Goal: Information Seeking & Learning: Learn about a topic

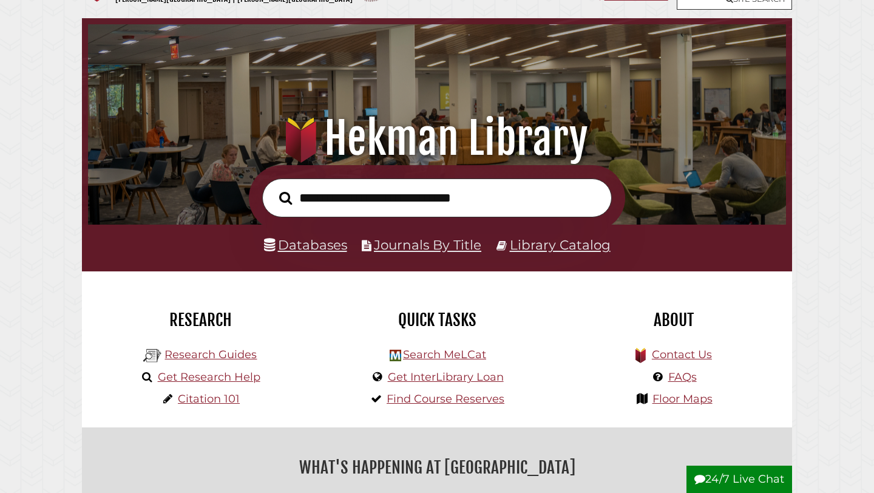
scroll to position [49, 0]
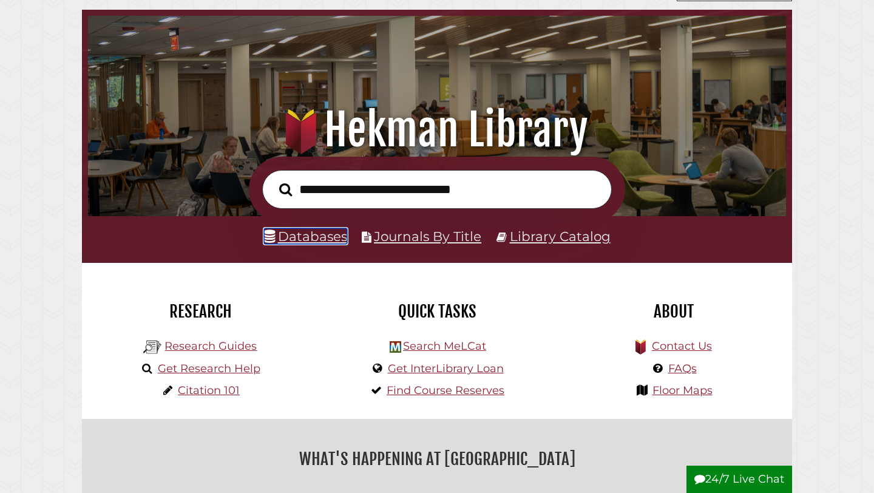
click at [336, 242] on link "Databases" at bounding box center [305, 236] width 83 height 16
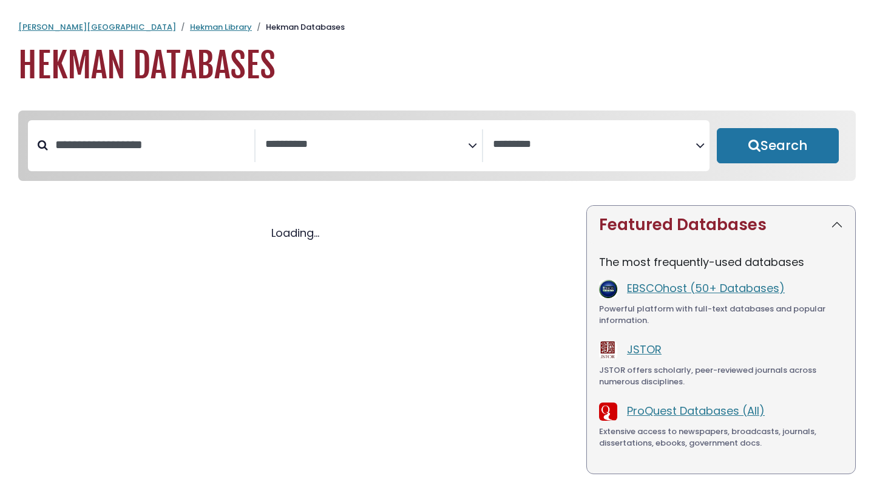
select select "Database Subject Filter"
select select "Database Vendors Filter"
select select "Database Subject Filter"
select select "Database Vendors Filter"
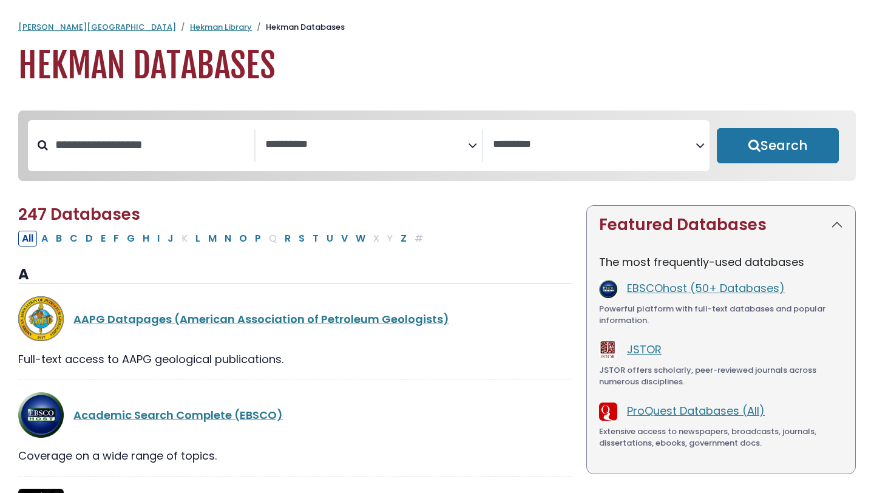
click at [206, 160] on div "Search filters" at bounding box center [151, 145] width 206 height 32
click at [206, 152] on input "Search database by title or keyword" at bounding box center [151, 145] width 206 height 20
type input "****"
click at [717, 128] on button "Search" at bounding box center [778, 145] width 122 height 35
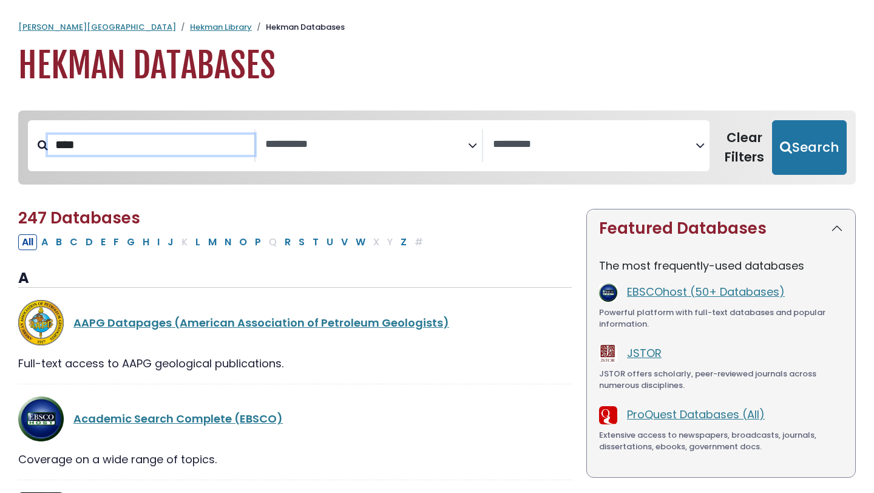
select select "Database Subject Filter"
select select "Database Vendors Filter"
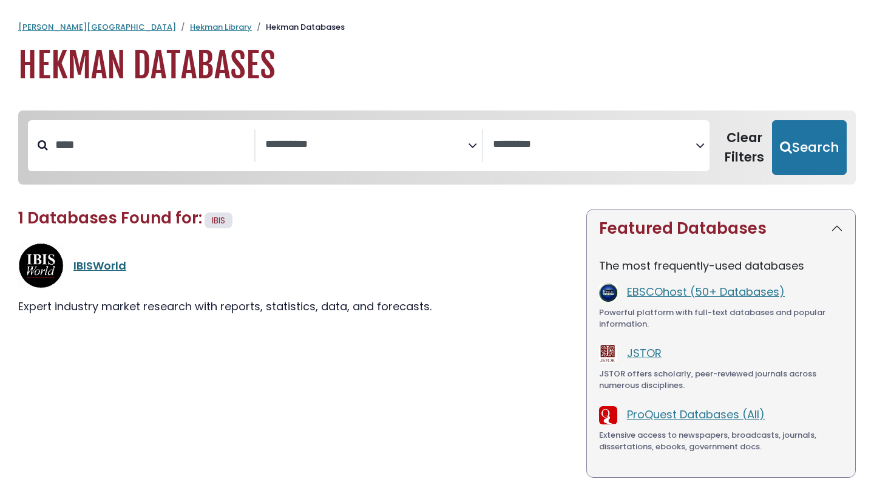
click at [111, 269] on link "IBISWorld" at bounding box center [99, 265] width 53 height 15
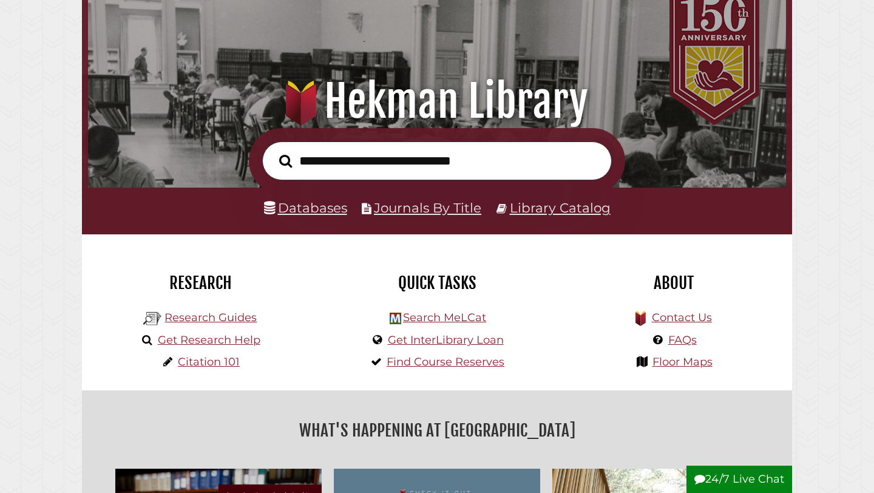
scroll to position [80, 0]
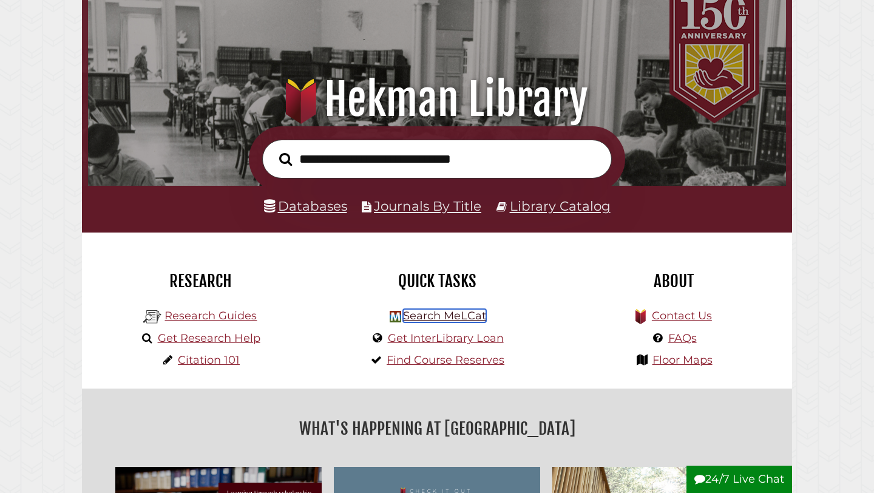
click at [410, 315] on link "Search MeLCat" at bounding box center [444, 315] width 83 height 13
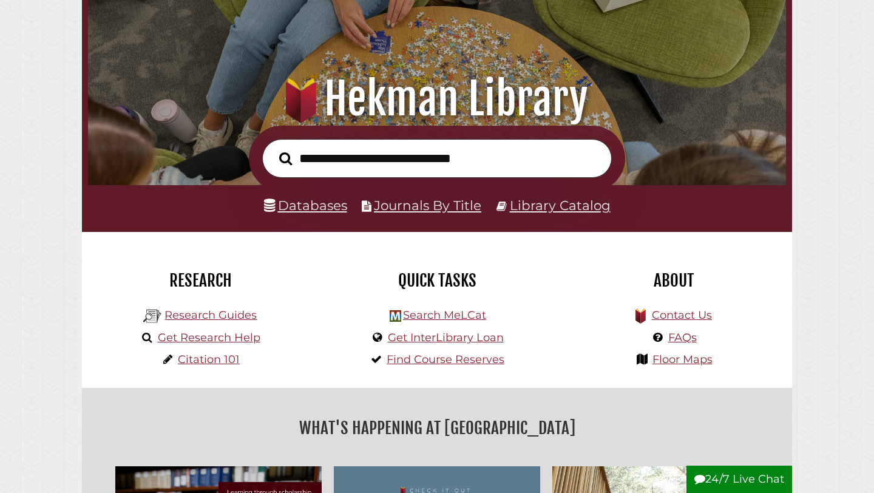
scroll to position [231, 692]
click at [450, 206] on link "Journals By Title" at bounding box center [427, 205] width 107 height 16
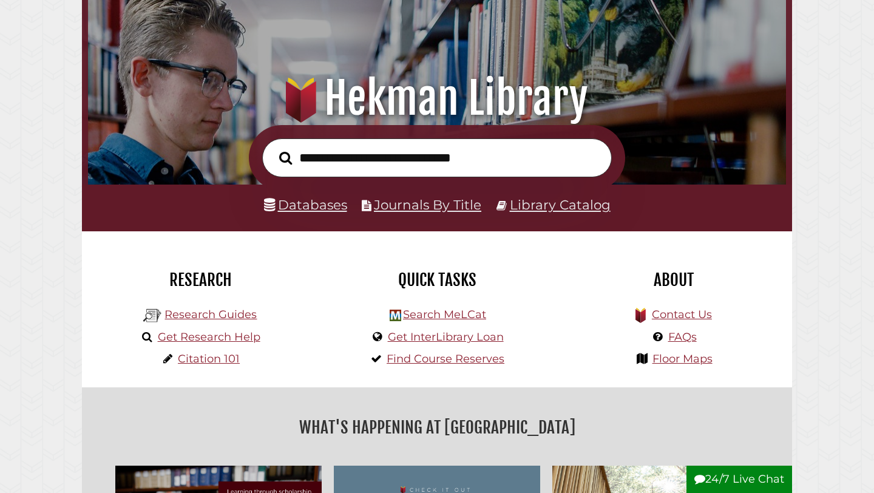
scroll to position [231, 692]
click at [311, 208] on link "Databases" at bounding box center [305, 205] width 83 height 16
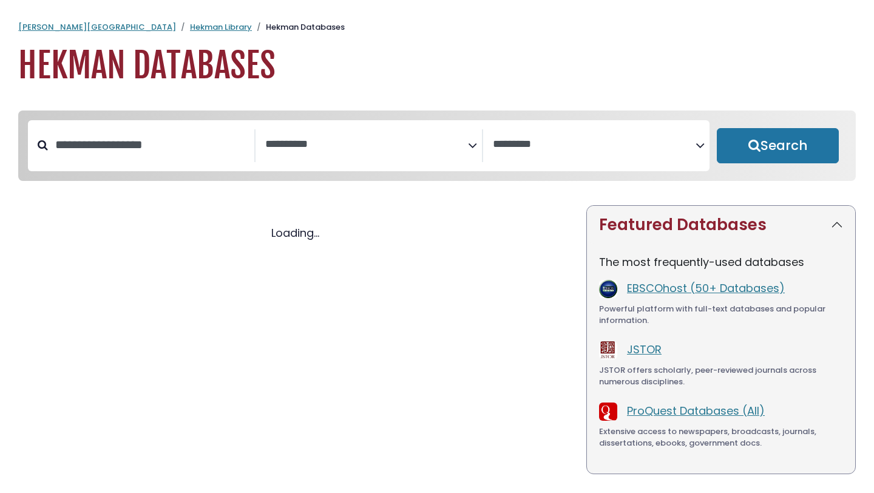
select select "Database Subject Filter"
select select "Database Vendors Filter"
select select "Database Subject Filter"
select select "Database Vendors Filter"
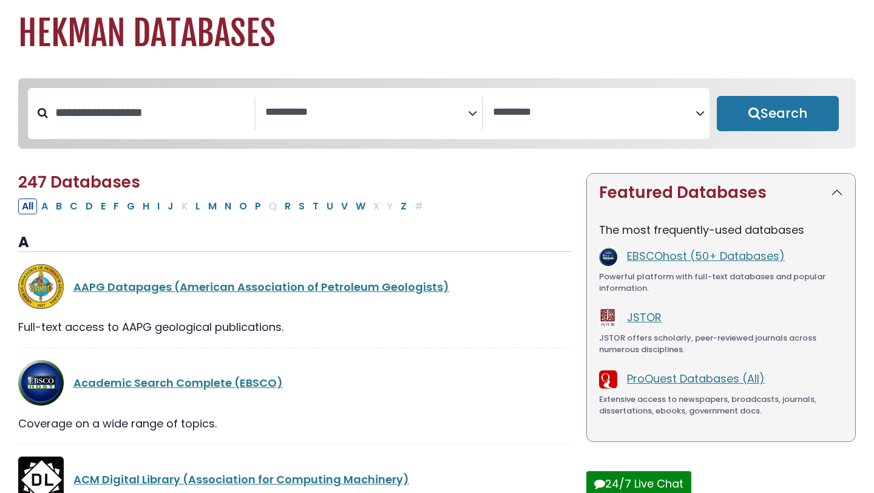
scroll to position [38, 0]
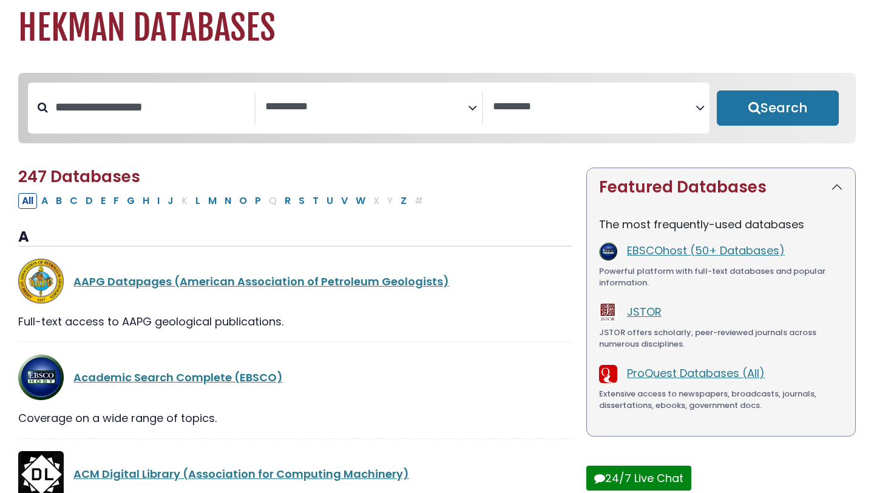
click at [332, 119] on span "Search filters" at bounding box center [366, 108] width 203 height 33
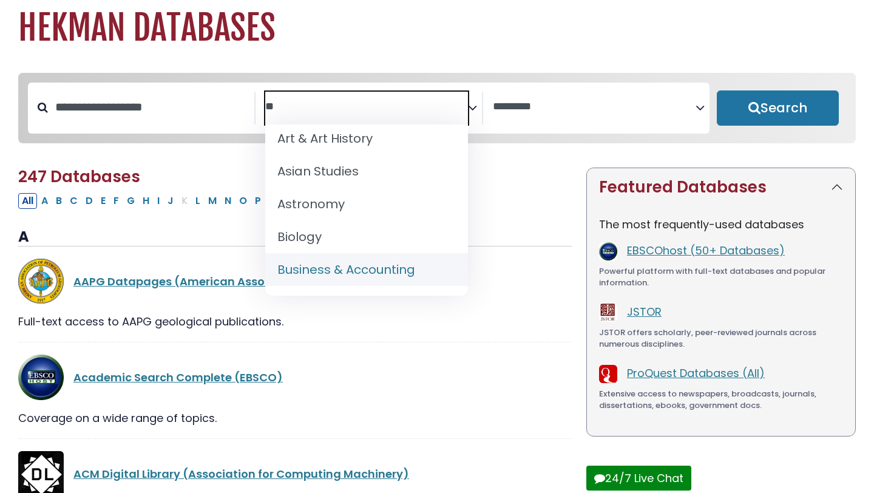
scroll to position [0, 0]
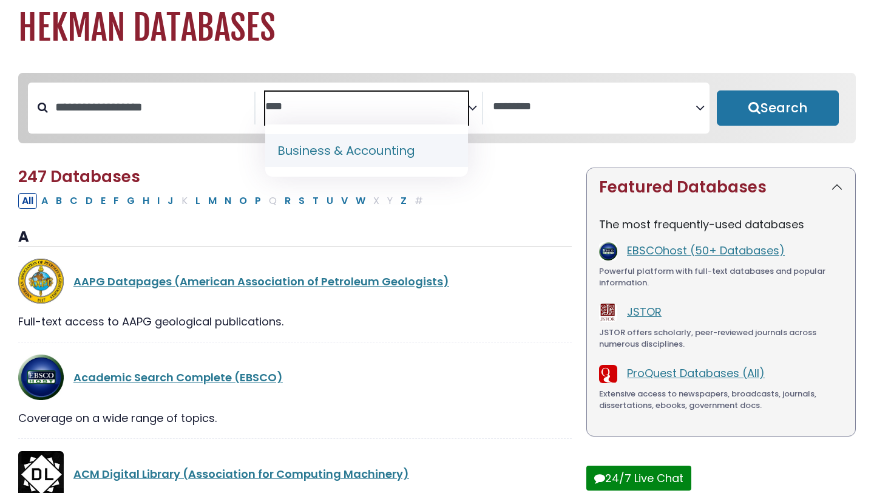
type textarea "****"
select select "*****"
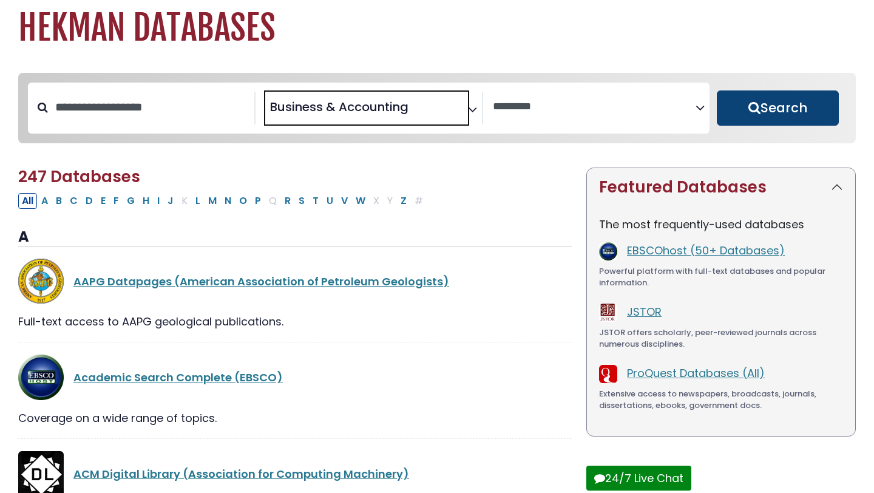
click at [742, 114] on button "Search" at bounding box center [778, 107] width 122 height 35
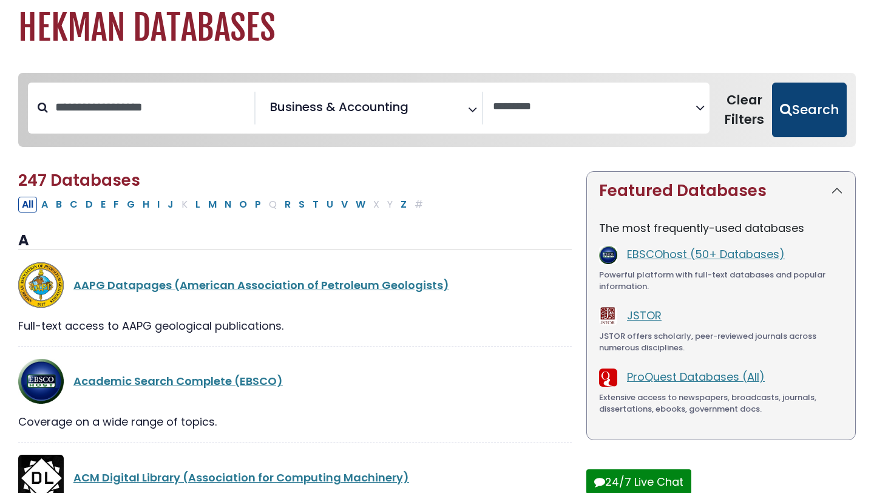
select select "Database Vendors Filter"
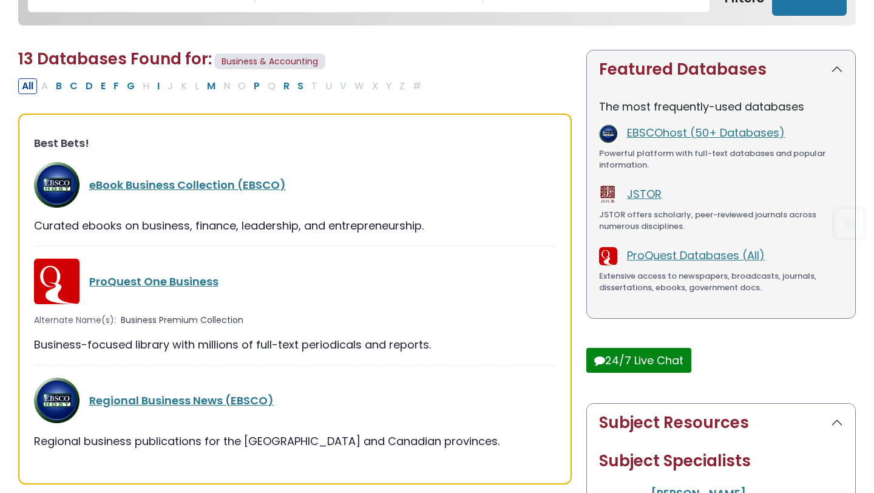
scroll to position [199, 0]
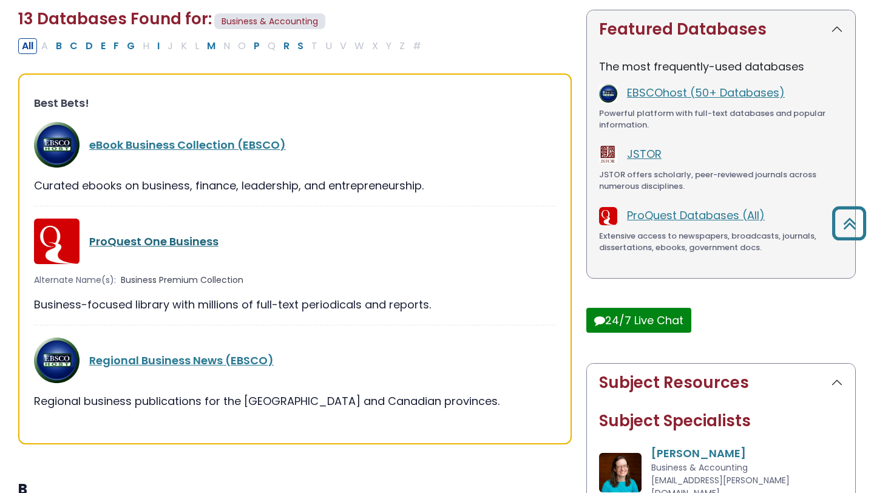
click at [182, 237] on link "ProQuest One Business" at bounding box center [153, 241] width 129 height 15
